Goal: Information Seeking & Learning: Check status

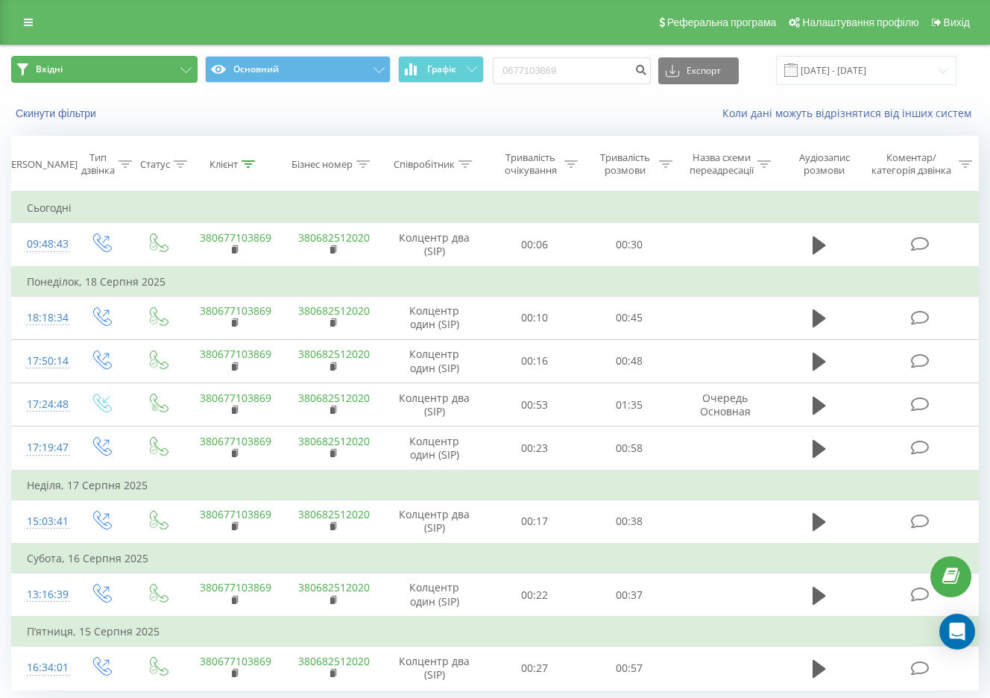
click at [69, 63] on button "Вхідні" at bounding box center [104, 69] width 186 height 27
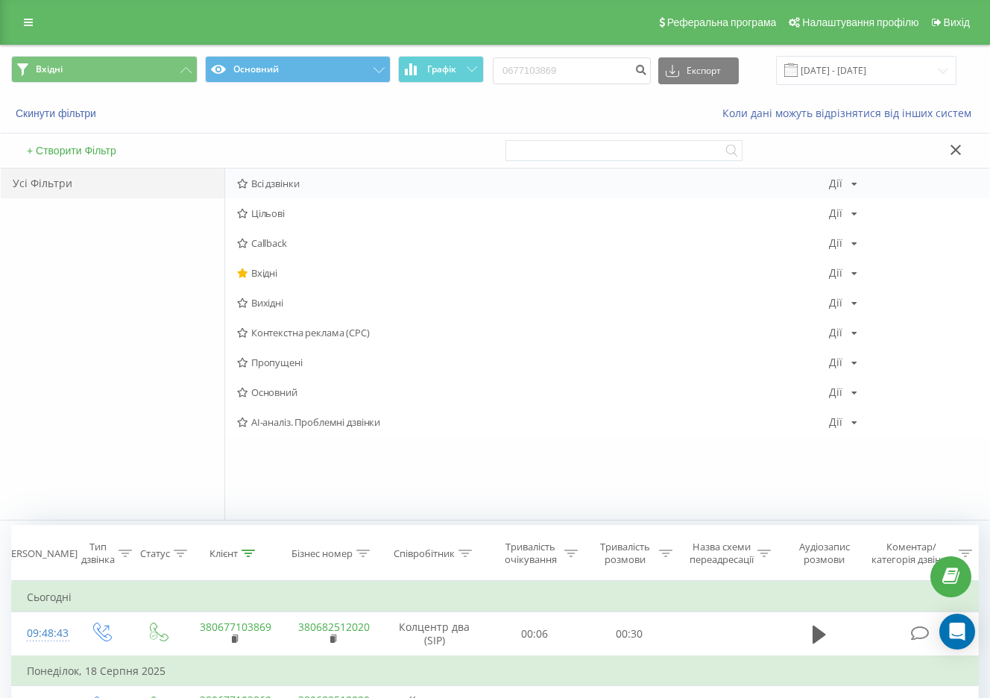
click at [246, 183] on icon at bounding box center [242, 184] width 11 height 10
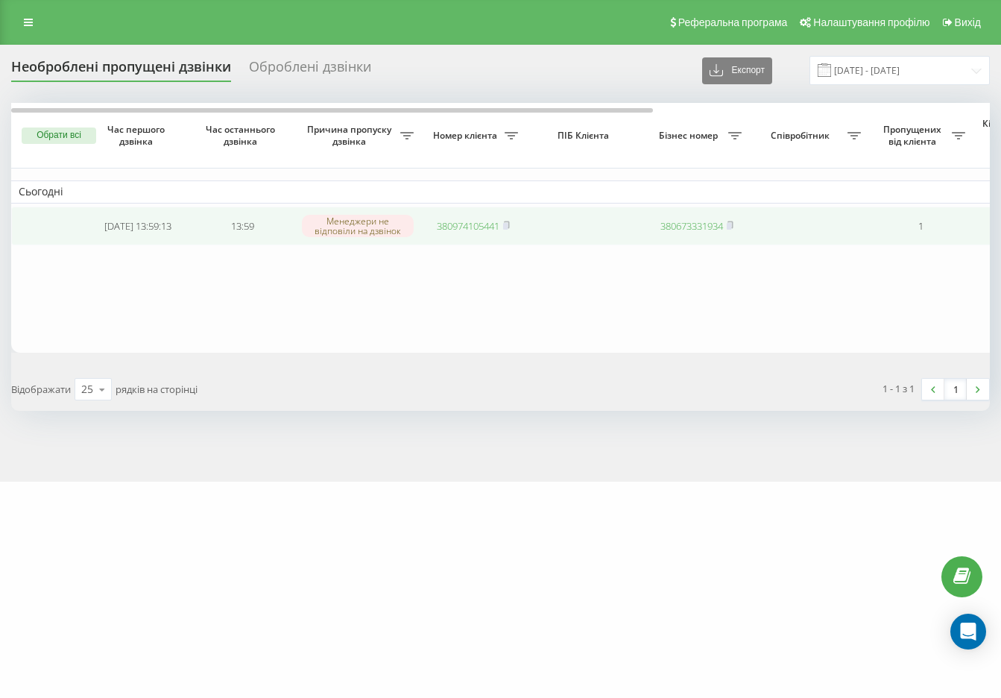
click at [450, 224] on link "380974105441" at bounding box center [468, 225] width 63 height 13
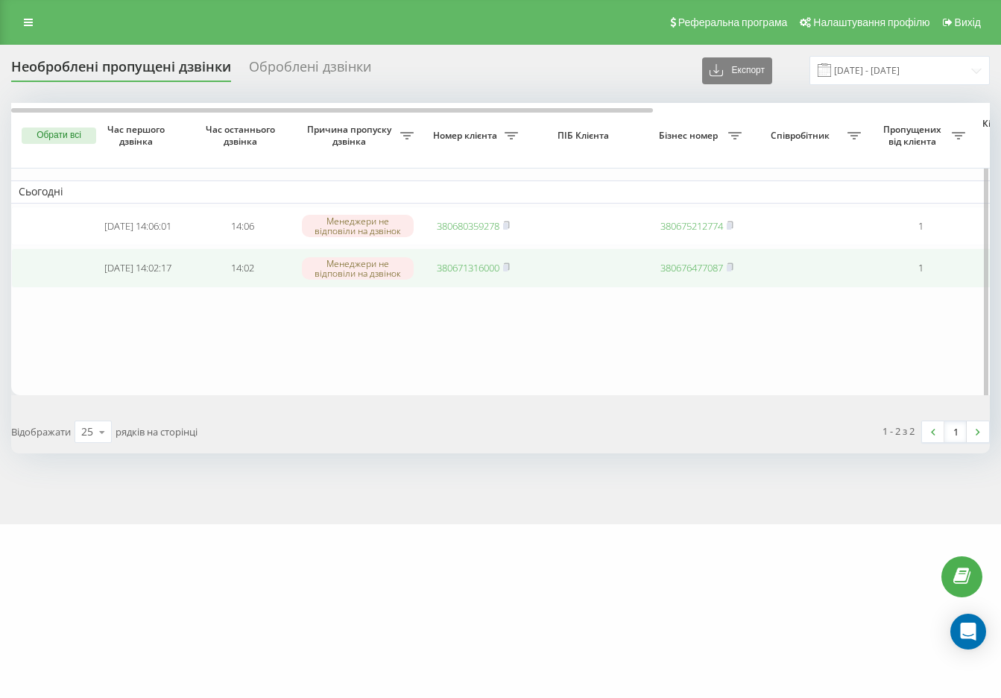
click at [480, 271] on link "380671316000" at bounding box center [468, 267] width 63 height 13
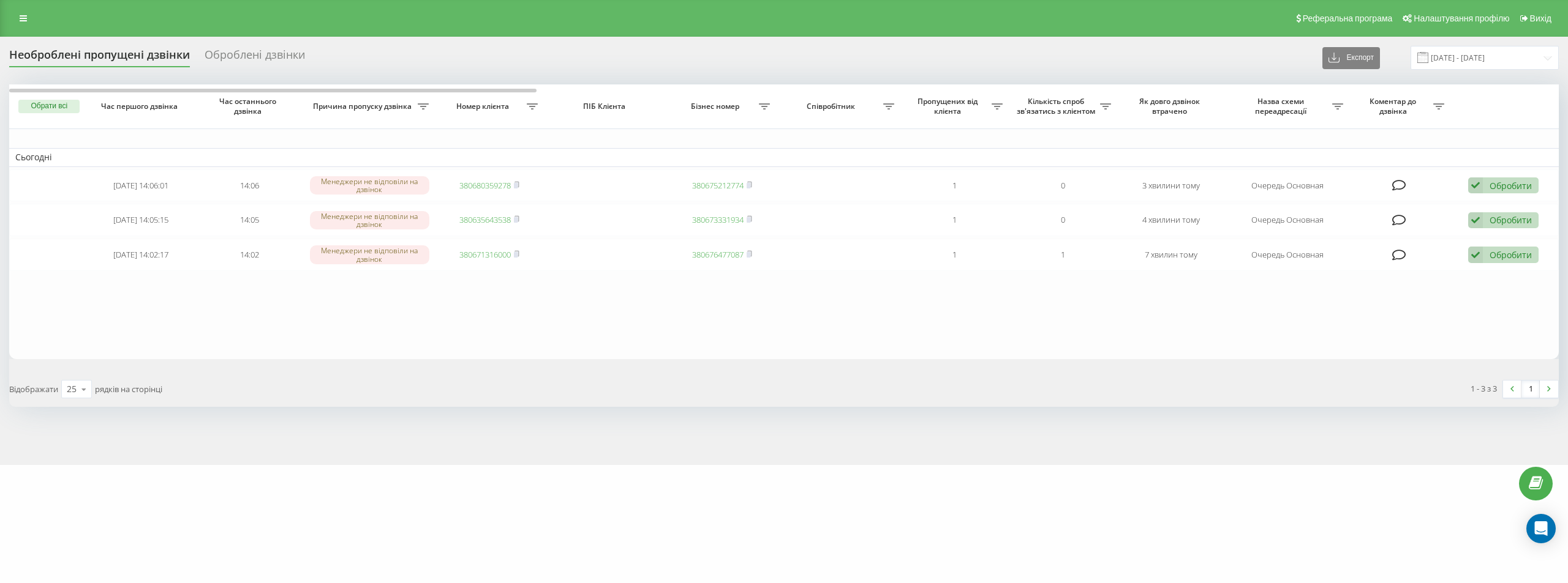
click at [822, 386] on div "1 - 3 з 3 1" at bounding box center [1175, 388] width 783 height 35
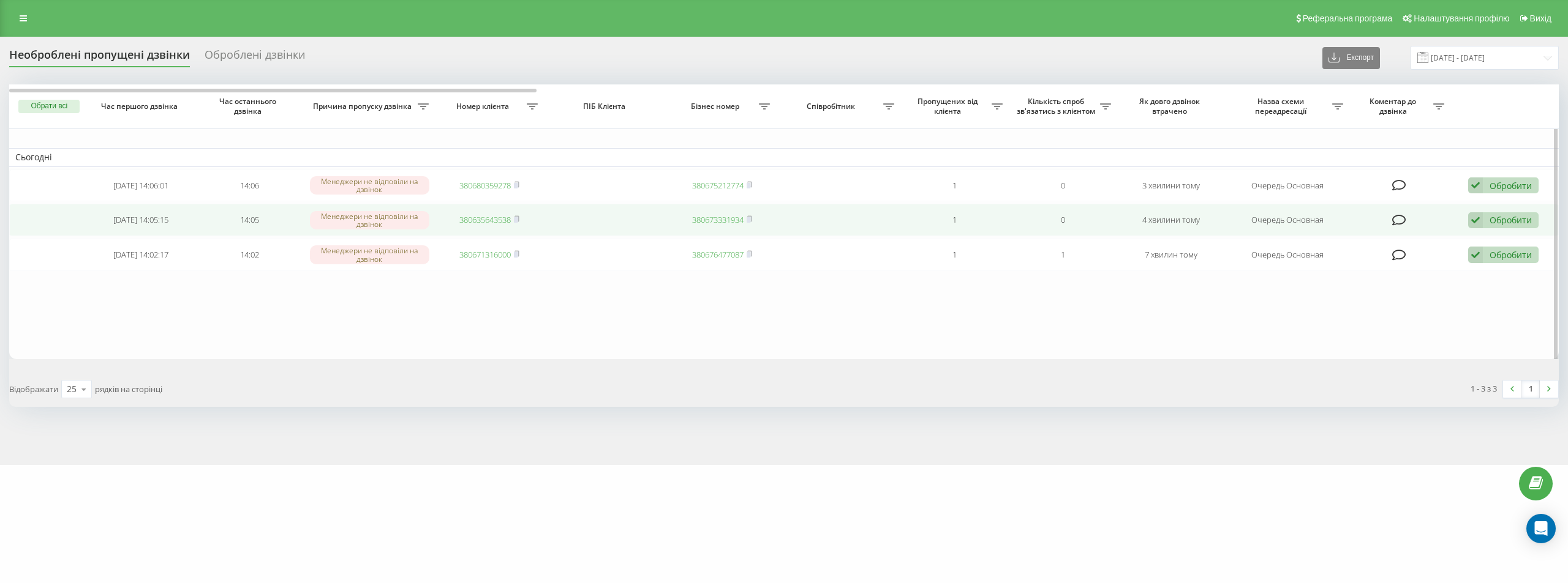
click at [487, 220] on link "380635643538" at bounding box center [485, 219] width 52 height 11
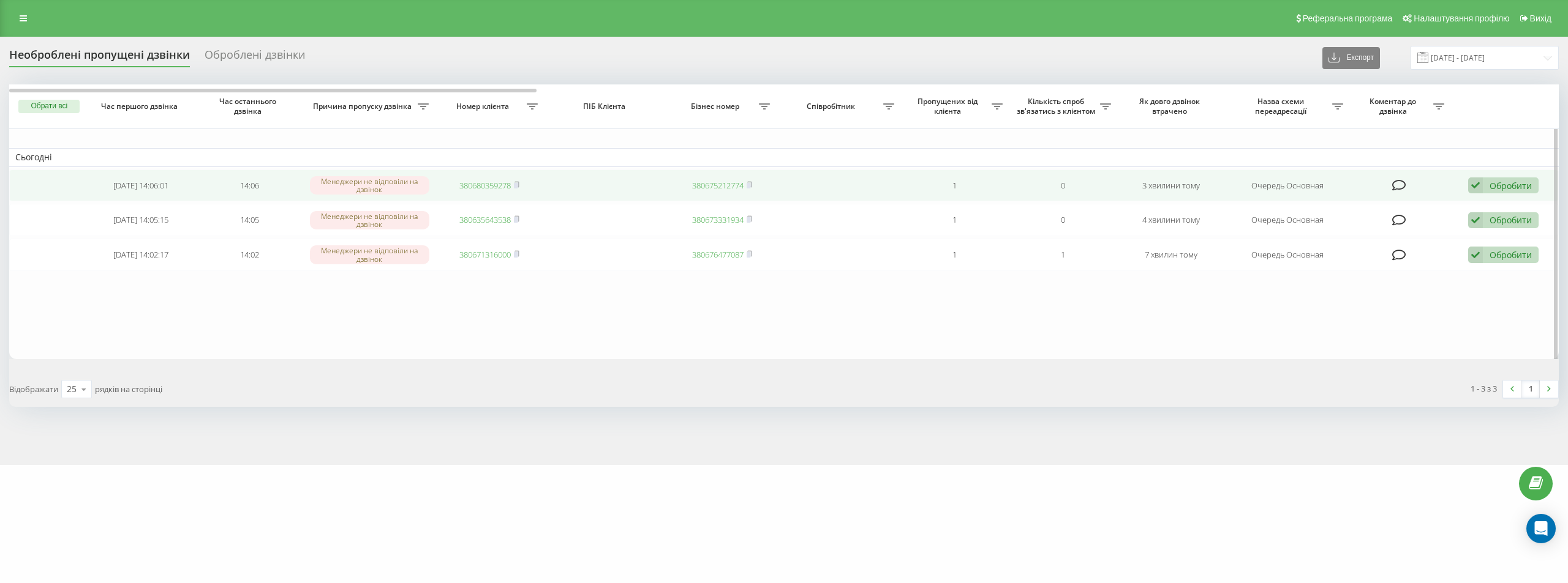
click at [485, 184] on link "380680359278" at bounding box center [485, 185] width 52 height 11
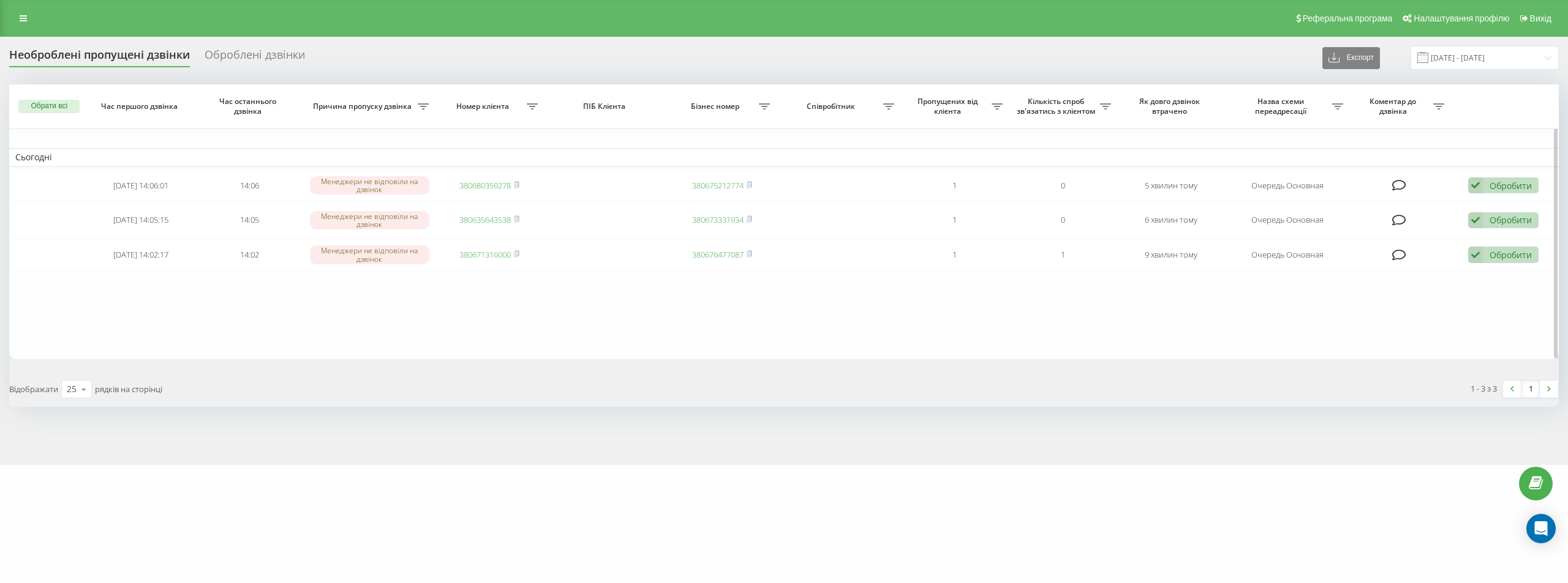
drag, startPoint x: 1151, startPoint y: 342, endPoint x: 172, endPoint y: 101, distance: 1008.2
click at [1146, 342] on table "Сьогодні 2025-08-21 14:06:01 14:06 Менеджери не відповіли на дзвінок 3806803592…" at bounding box center [784, 222] width 1550 height 275
click at [939, 394] on div "1 - 3 з 3 1" at bounding box center [1175, 388] width 783 height 35
drag, startPoint x: 518, startPoint y: 222, endPoint x: 1000, endPoint y: 49, distance: 512.1
click at [518, 222] on rect at bounding box center [515, 220] width 3 height 6
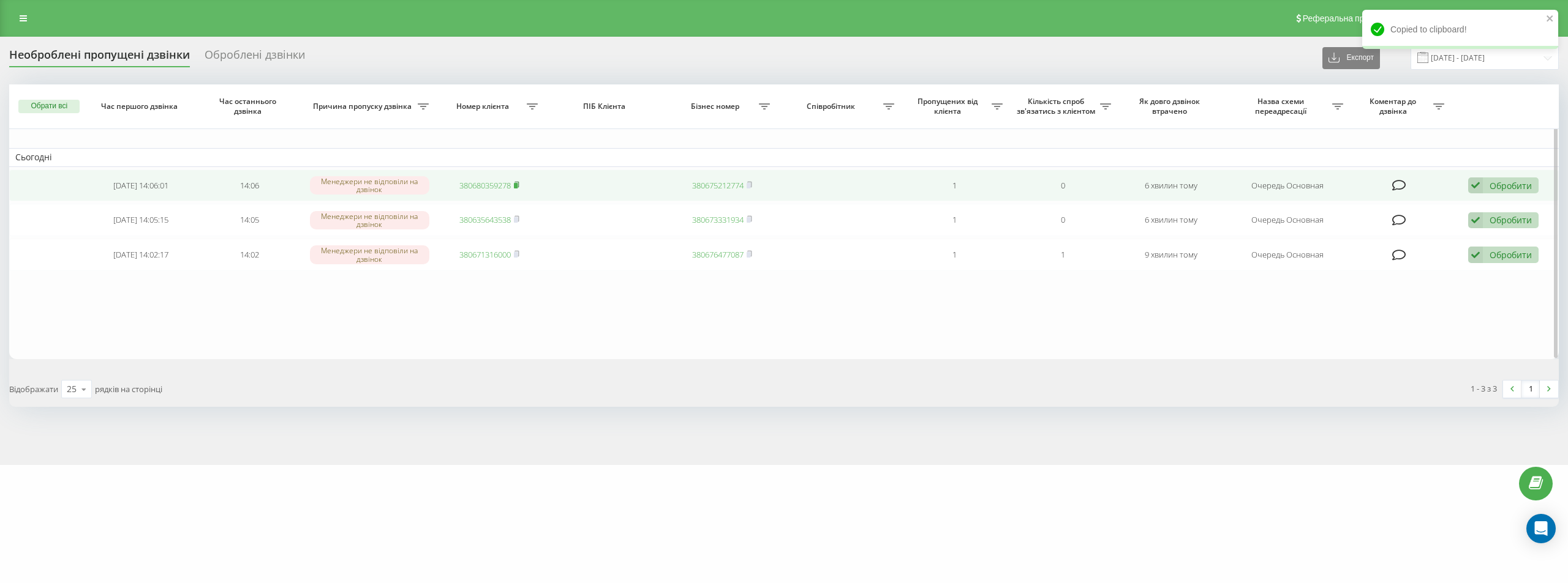
click at [518, 185] on rect at bounding box center [515, 186] width 3 height 6
click at [496, 181] on link "380930419973" at bounding box center [485, 185] width 52 height 11
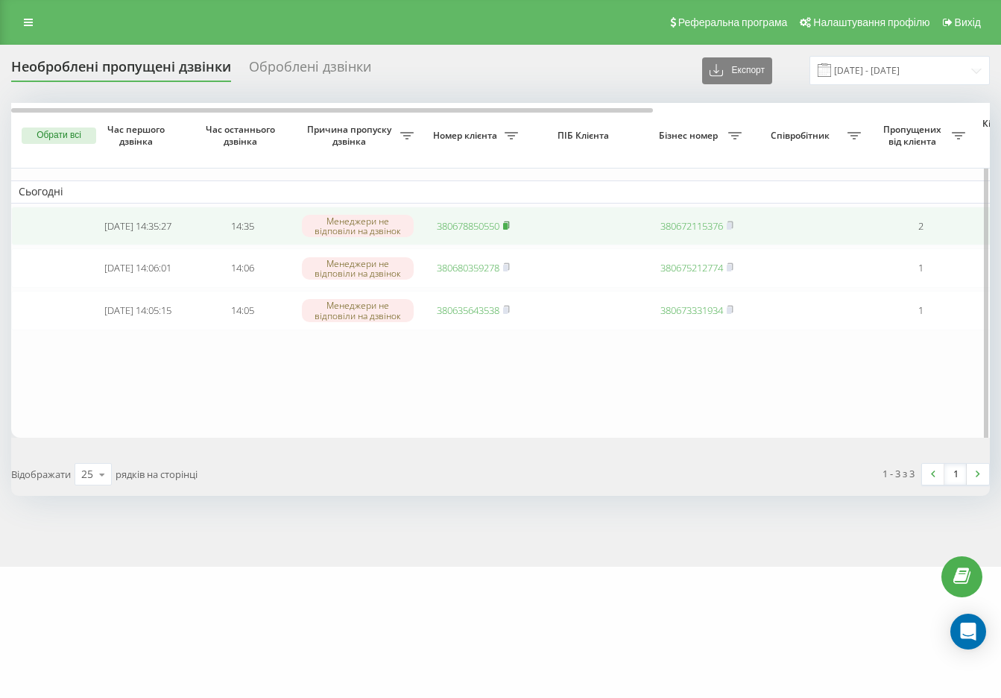
click at [507, 230] on rect at bounding box center [505, 226] width 4 height 7
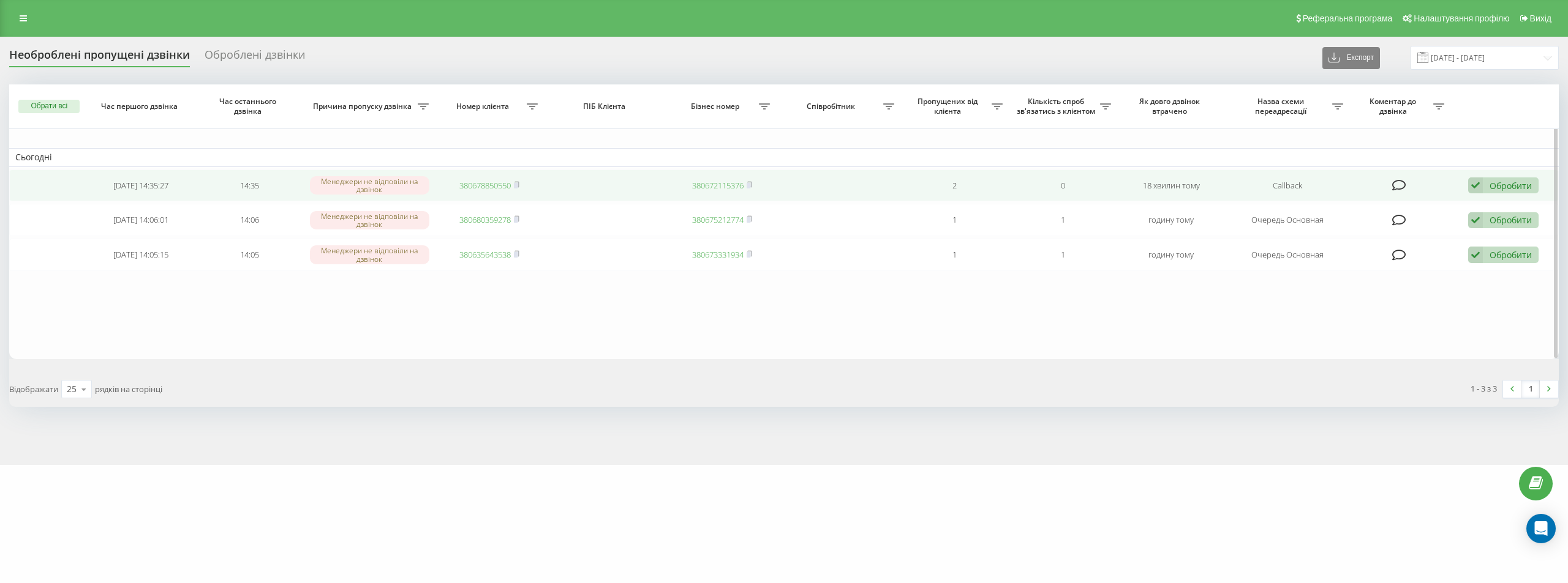
click at [489, 183] on link "380678850550" at bounding box center [485, 185] width 52 height 11
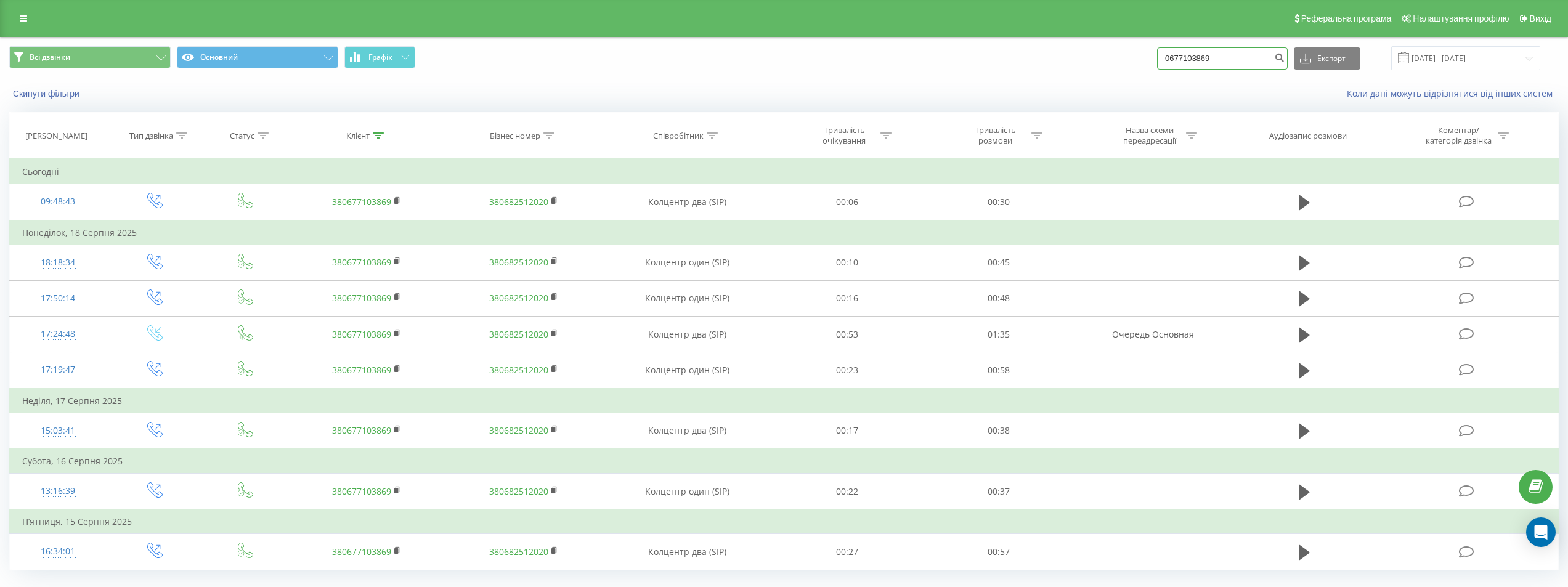
click at [1245, 51] on input "0677103869" at bounding box center [1222, 58] width 131 height 22
drag, startPoint x: 1215, startPoint y: 57, endPoint x: 1109, endPoint y: 46, distance: 106.6
click at [1109, 46] on div "Всі дзвінки Основний Графік 0677103869 Експорт .csv .xls .xlsx 21.05.2025 - 21.…" at bounding box center [784, 58] width 1550 height 24
type input "0671316000"
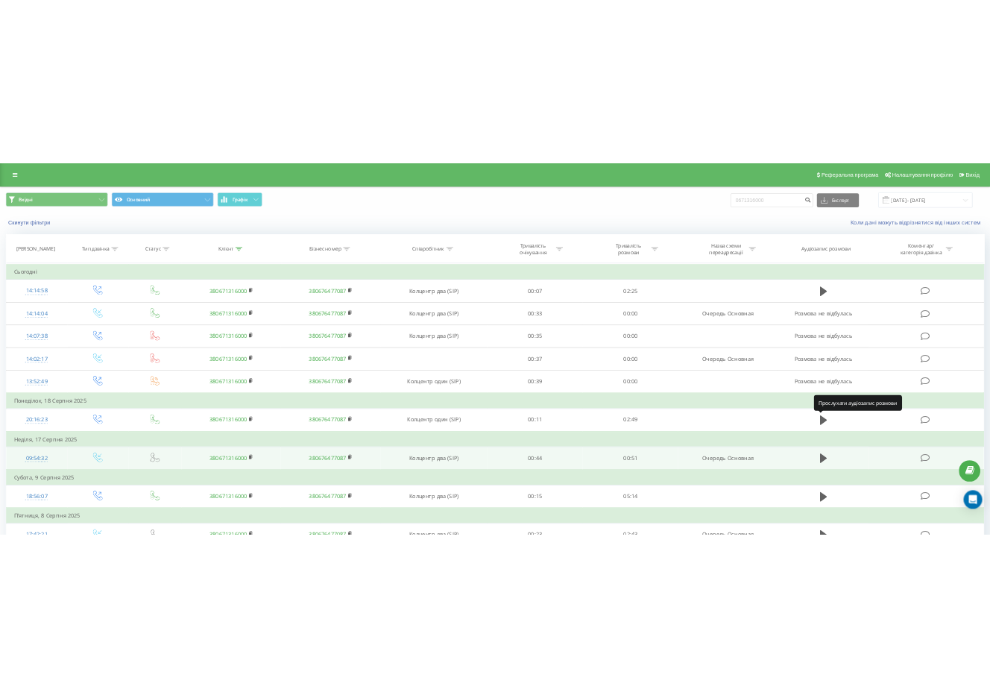
scroll to position [75, 0]
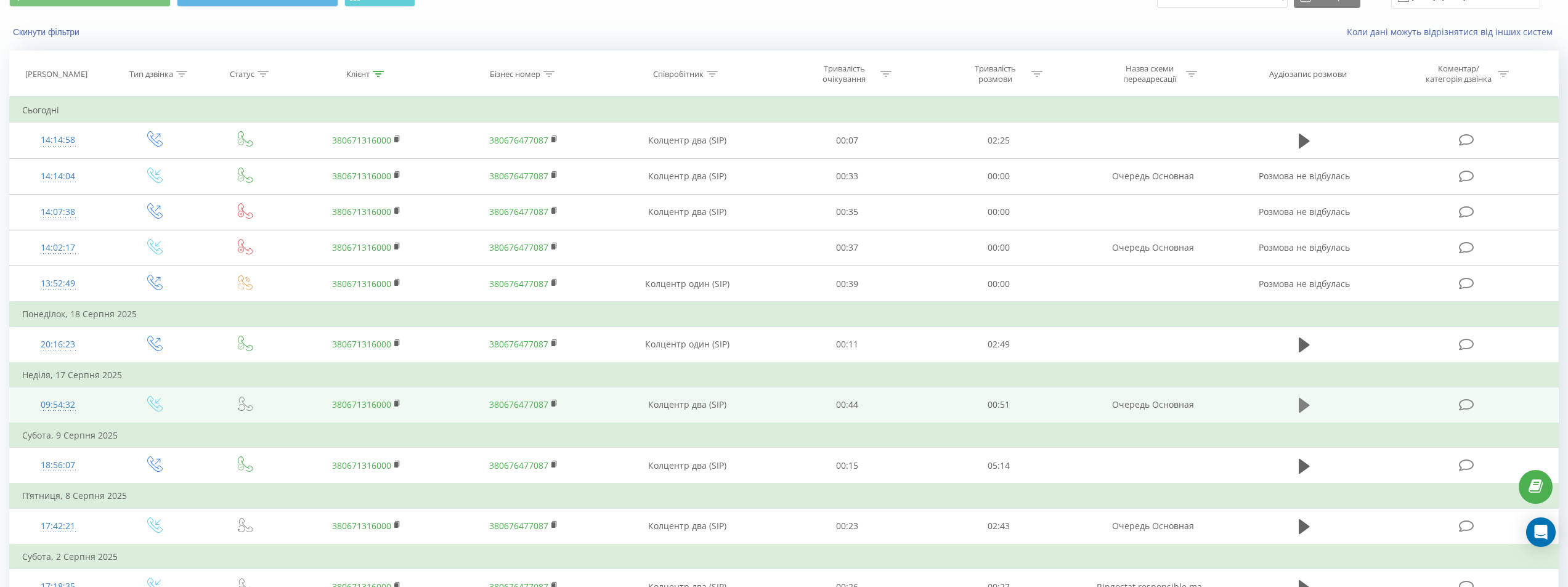
click at [1303, 407] on icon at bounding box center [1303, 406] width 11 height 15
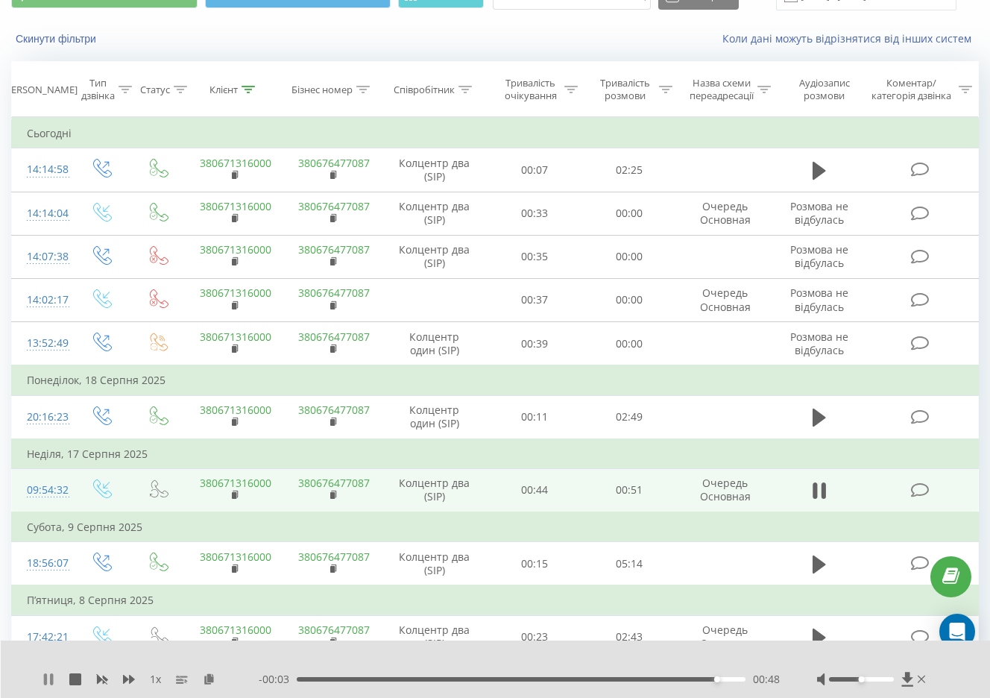
click at [45, 682] on icon at bounding box center [45, 679] width 3 height 12
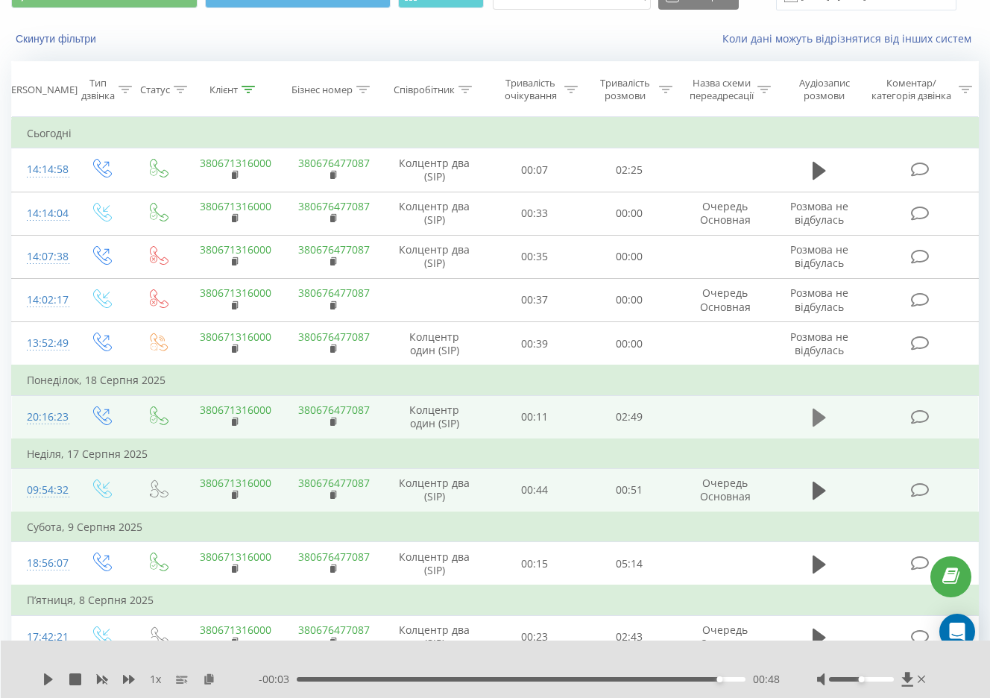
click at [824, 420] on icon at bounding box center [818, 417] width 13 height 21
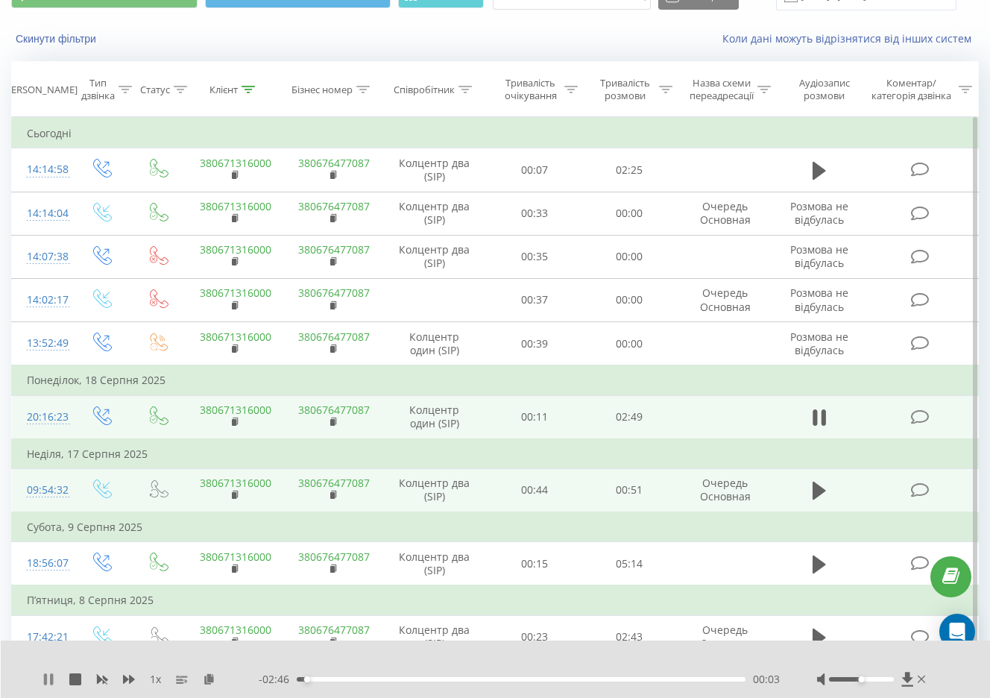
click at [51, 676] on icon at bounding box center [51, 679] width 3 height 12
click at [51, 676] on icon at bounding box center [48, 679] width 12 height 12
click at [874, 680] on div at bounding box center [861, 679] width 65 height 4
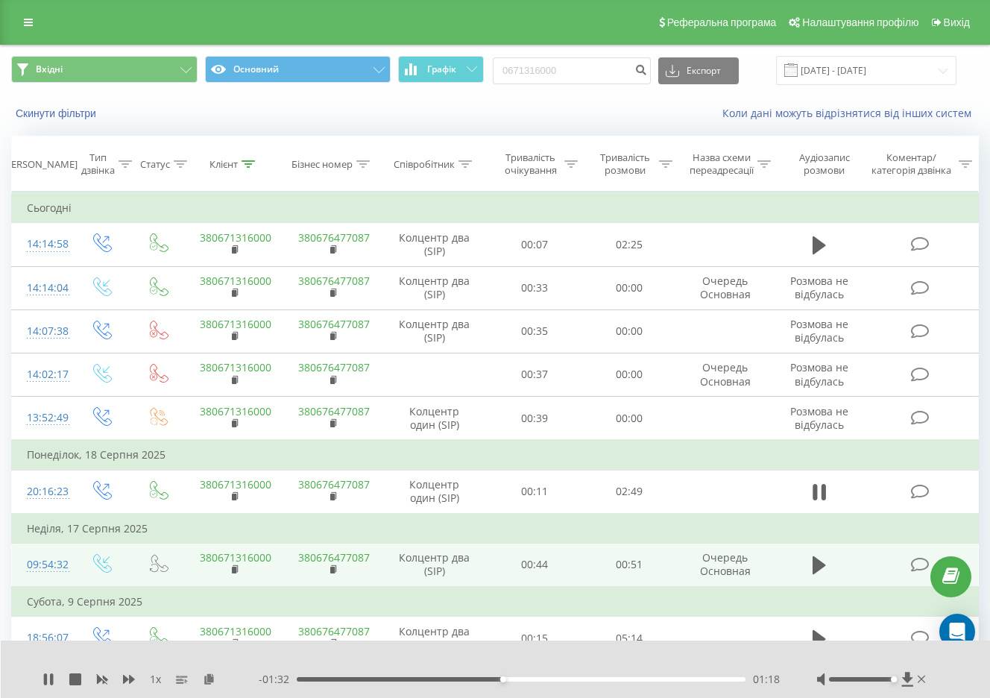
drag, startPoint x: 875, startPoint y: 681, endPoint x: 894, endPoint y: 683, distance: 19.5
click at [894, 683] on div at bounding box center [873, 679] width 112 height 15
click at [321, 680] on div "01:46" at bounding box center [521, 679] width 449 height 4
click at [47, 682] on icon at bounding box center [45, 679] width 3 height 12
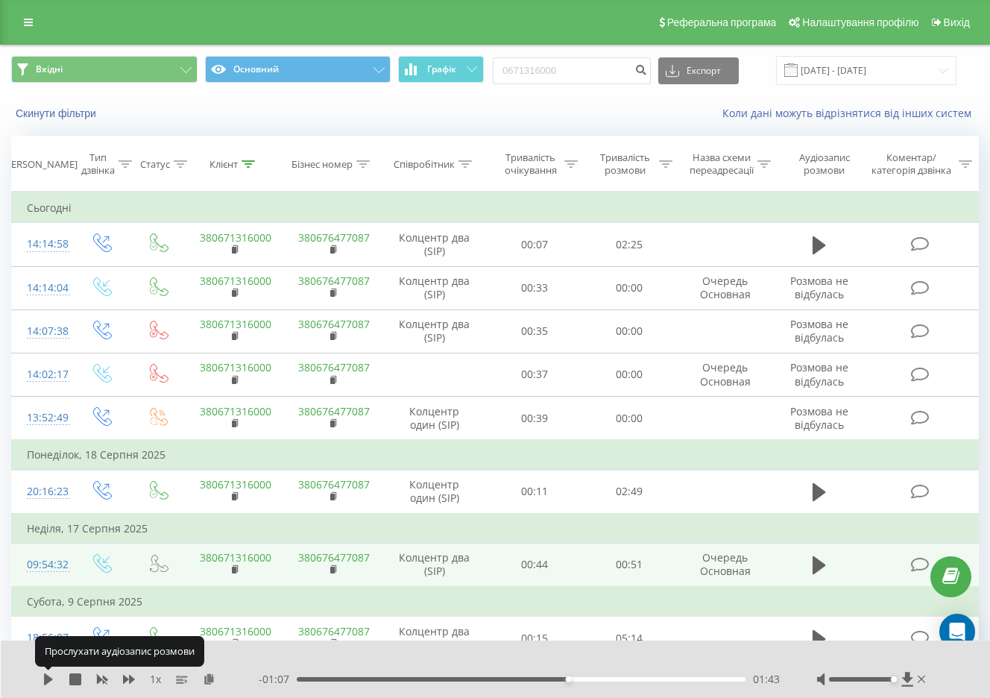
click at [47, 682] on icon at bounding box center [48, 679] width 9 height 12
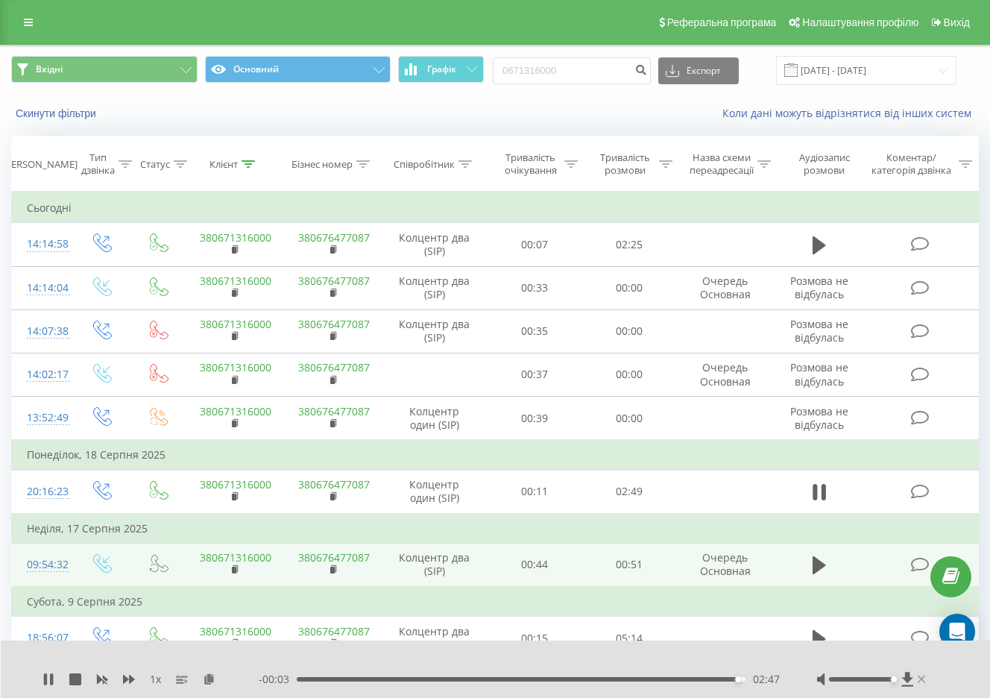
click at [922, 680] on icon at bounding box center [921, 678] width 7 height 7
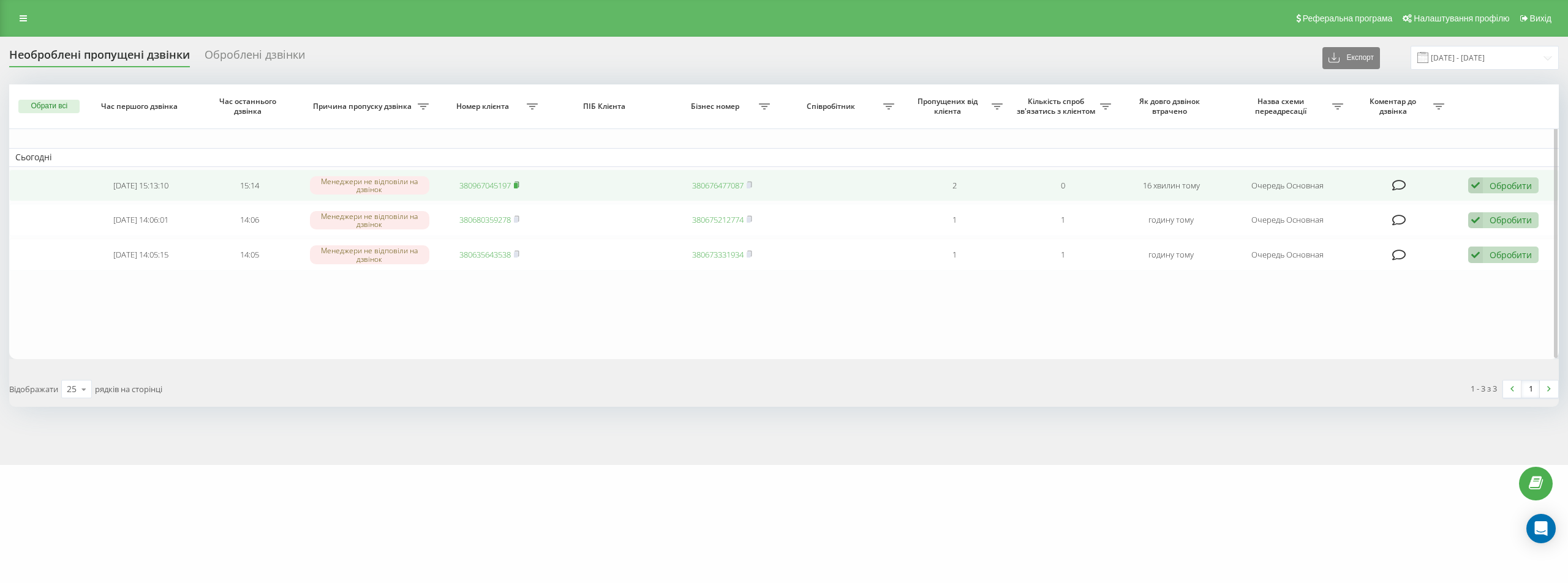
click at [518, 186] on rect at bounding box center [515, 186] width 3 height 6
click at [505, 181] on link "380630769792" at bounding box center [485, 185] width 52 height 11
click at [497, 187] on link "380504462854" at bounding box center [485, 185] width 52 height 11
